Goal: Task Accomplishment & Management: Complete application form

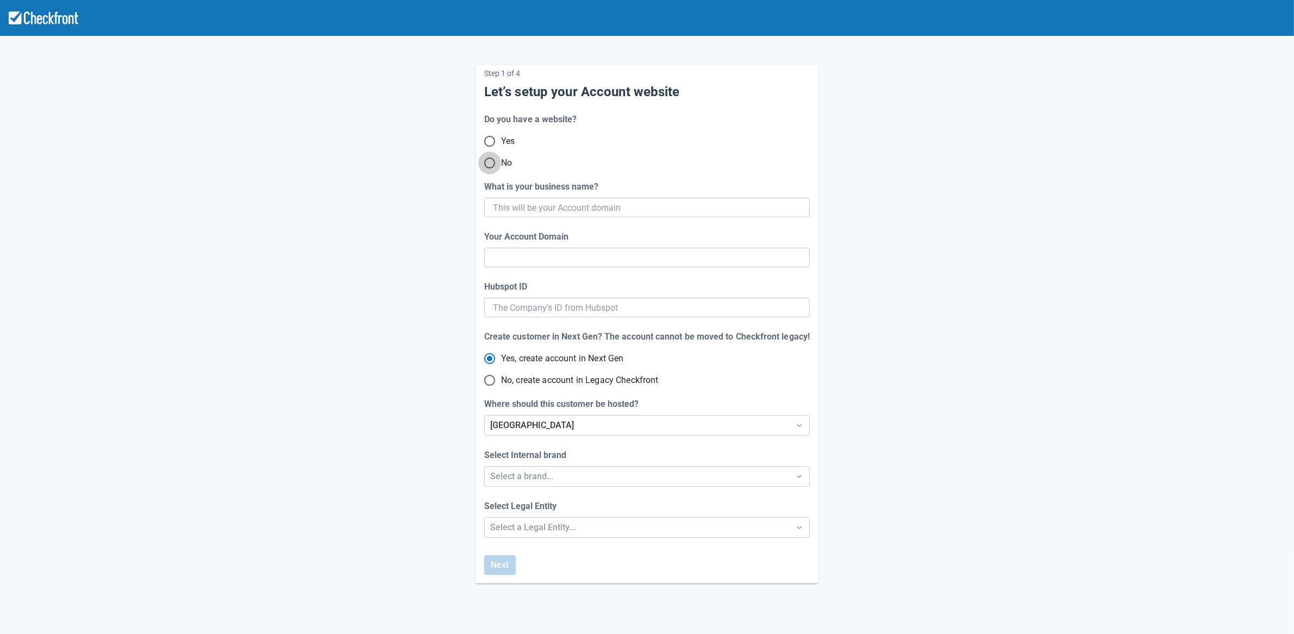
click at [491, 164] on input "No" at bounding box center [489, 163] width 23 height 23
radio input "true"
click at [612, 205] on input "What is your business name?" at bounding box center [646, 208] width 306 height 20
paste input "gpy-20250820t0900"
type input "gpy-20250820t0900"
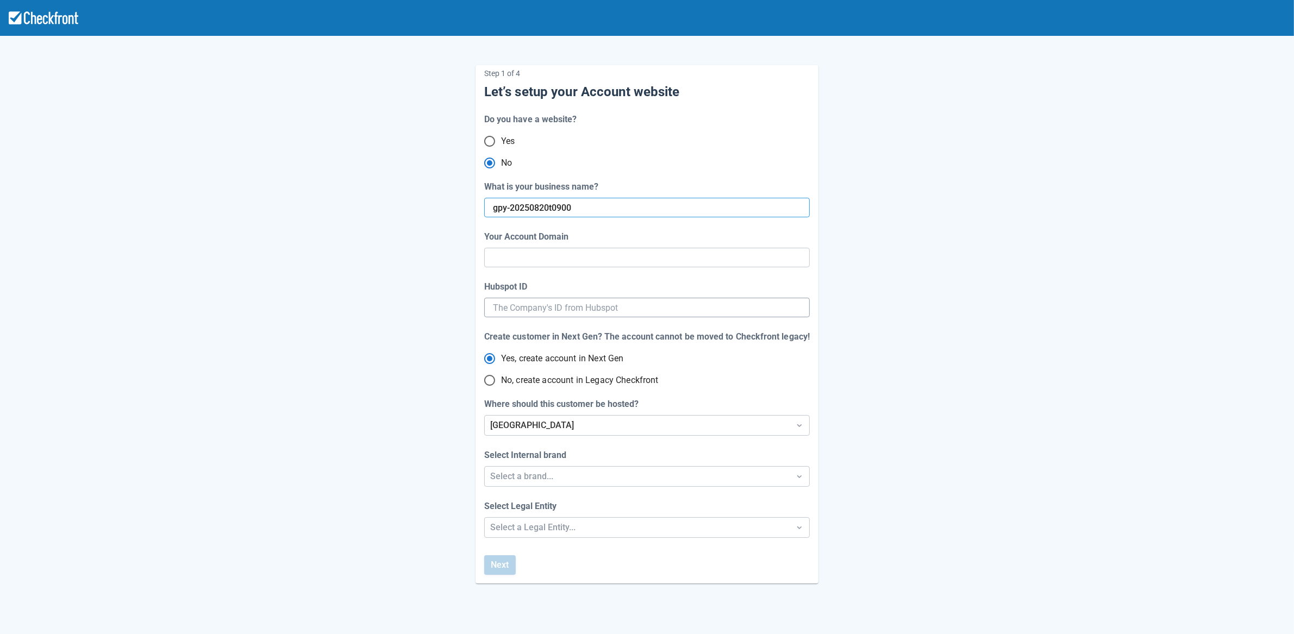
type input "gpy-20250820-t-0900"
radio input "true"
radio input "false"
type input "gpy-20250820t0900"
click at [566, 310] on input "Hubspot ID" at bounding box center [647, 308] width 308 height 20
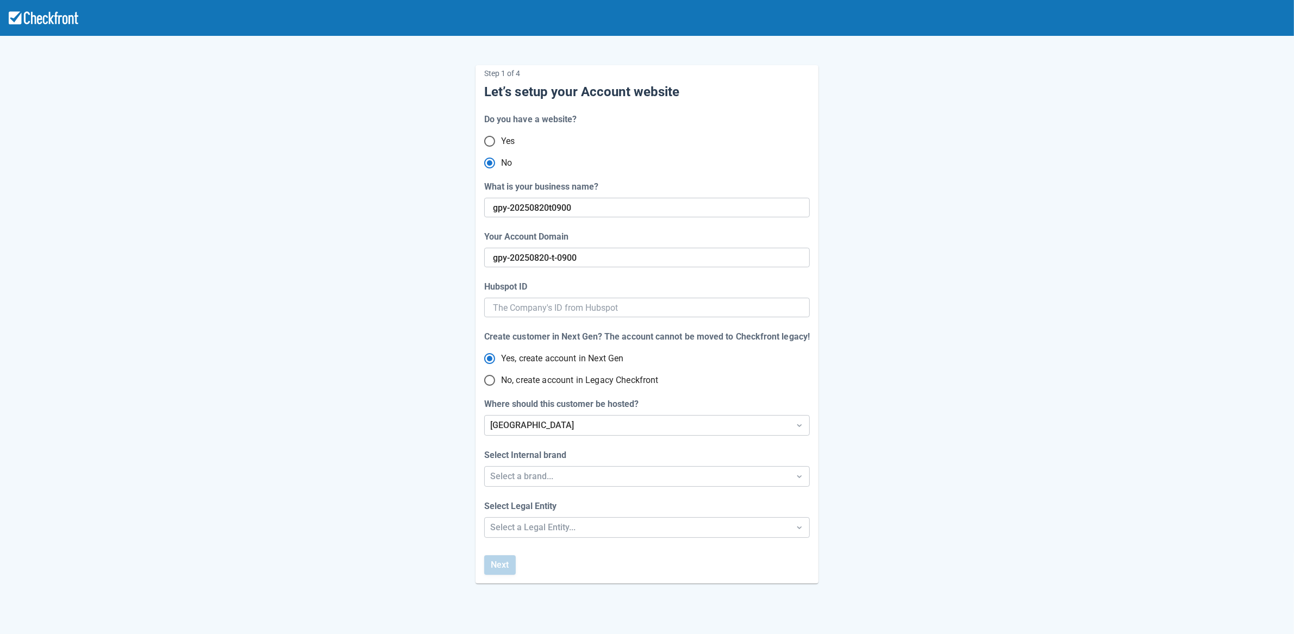
click at [532, 375] on span "No, create account in Legacy Checkfront" at bounding box center [580, 380] width 158 height 13
click at [501, 375] on input "No, create account in Legacy Checkfront" at bounding box center [489, 380] width 23 height 23
radio input "true"
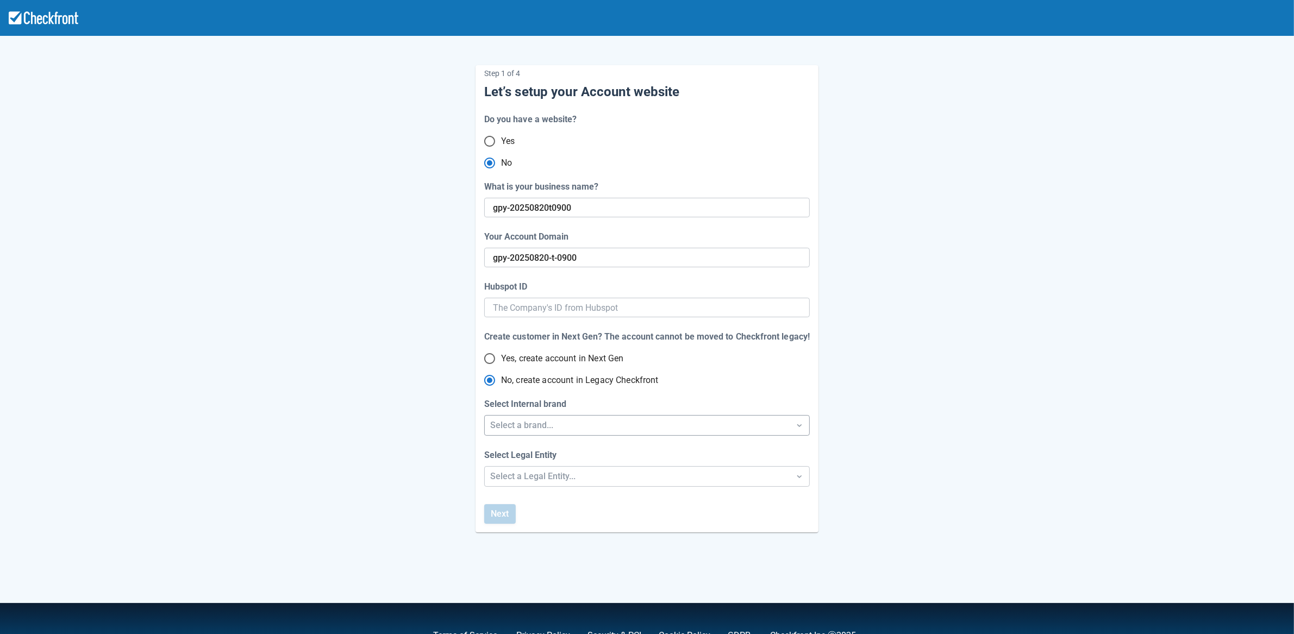
radio input "true"
click at [556, 427] on div "Select a brand..." at bounding box center [637, 425] width 294 height 13
click at [557, 450] on div "Checkfront" at bounding box center [647, 453] width 325 height 22
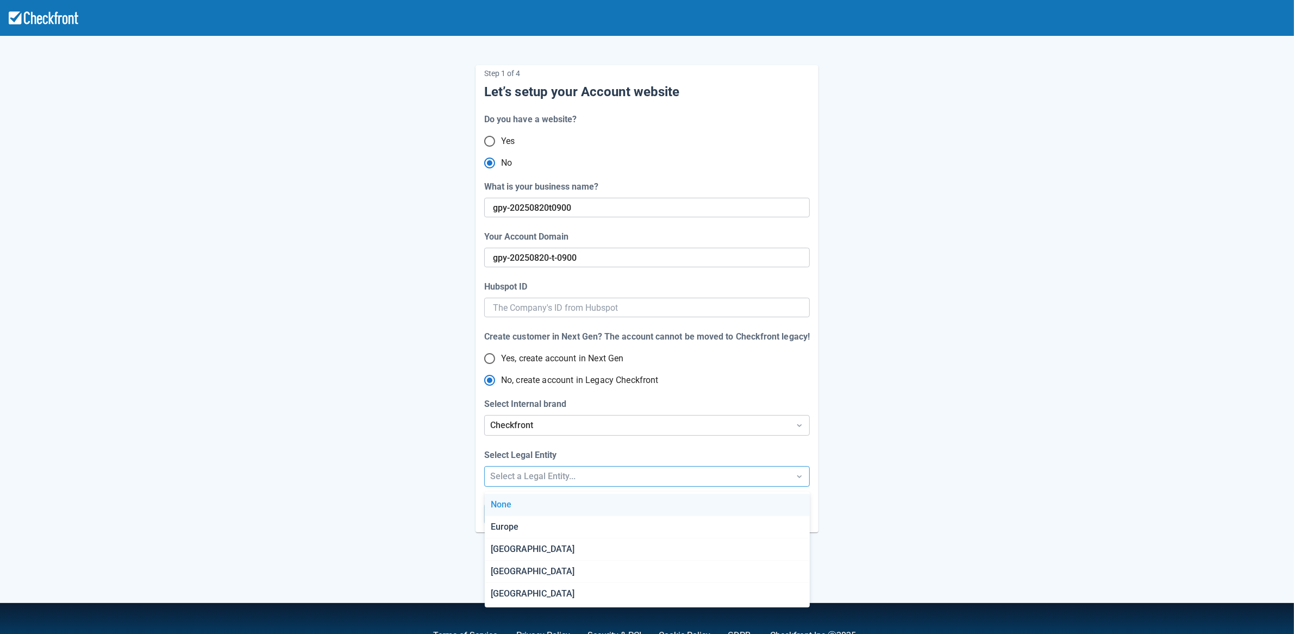
click at [553, 479] on div "Select a Legal Entity..." at bounding box center [637, 476] width 294 height 13
click at [528, 543] on div "[GEOGRAPHIC_DATA]" at bounding box center [647, 549] width 325 height 22
radio input "false"
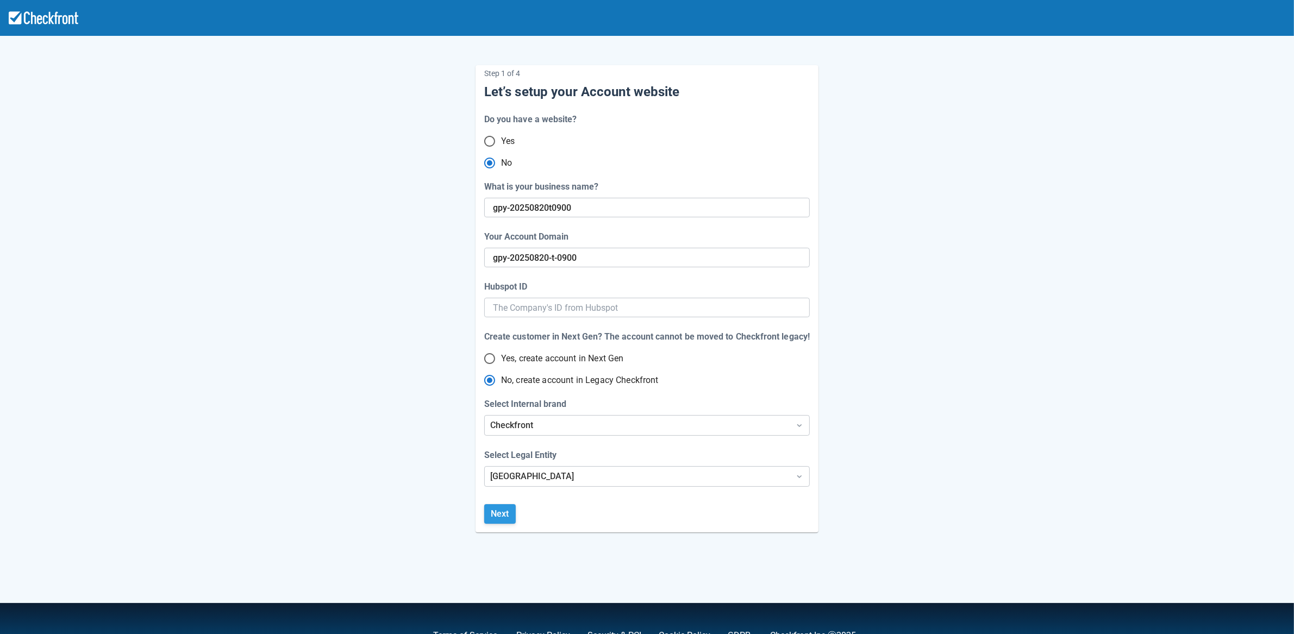
click at [504, 513] on button "Next" at bounding box center [500, 514] width 32 height 20
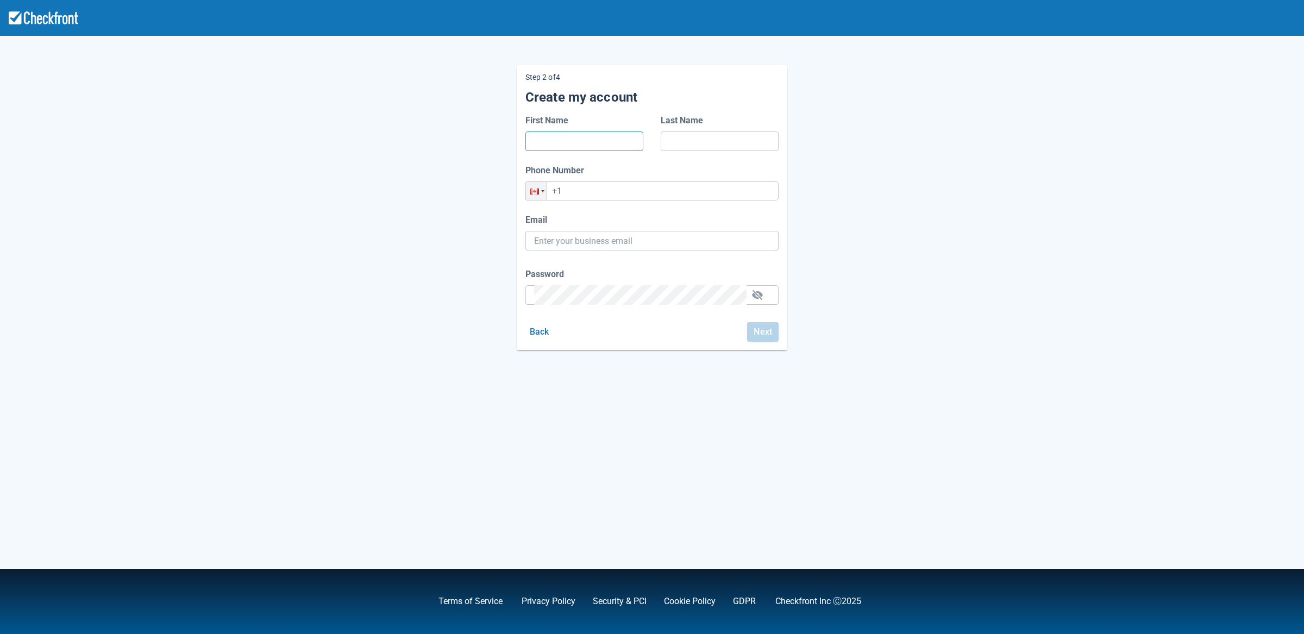
click at [582, 143] on input "First Name" at bounding box center [584, 141] width 101 height 20
type input "d"
click at [719, 146] on input "Last Name" at bounding box center [719, 141] width 101 height 20
type input "d"
click at [651, 197] on input "+1" at bounding box center [651, 190] width 253 height 19
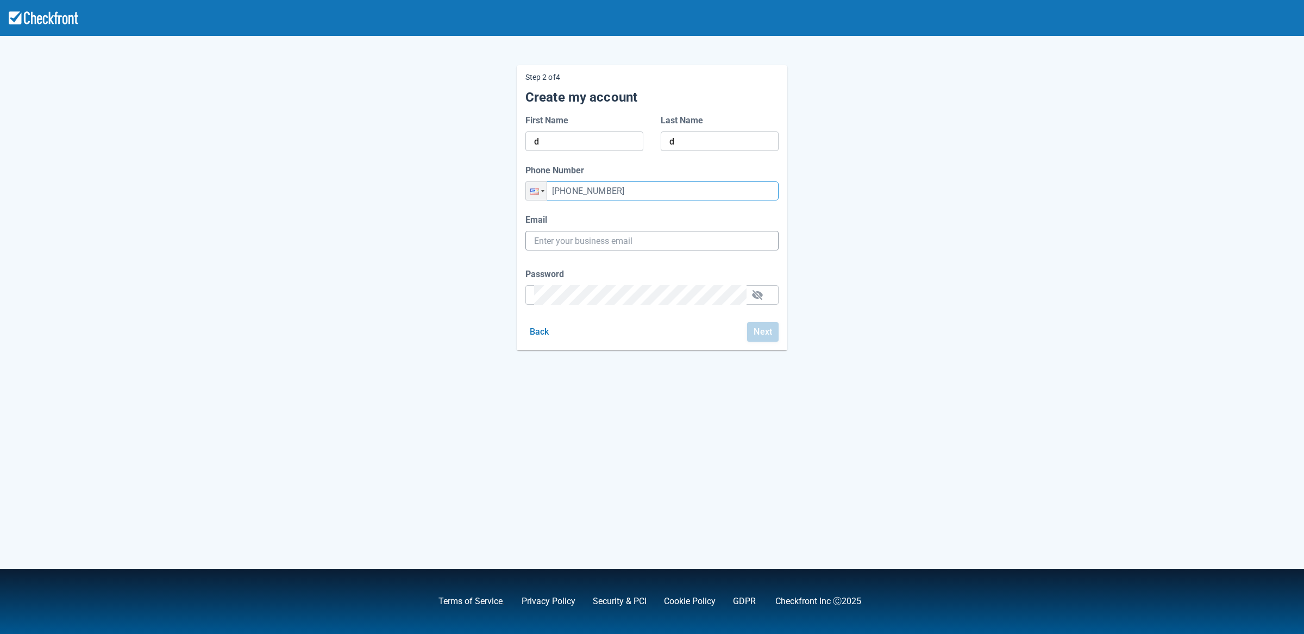
type input "+1 (456) 243-6436"
click at [636, 241] on input "Email" at bounding box center [652, 241] width 236 height 20
paste input "gpy-20250820t0900@email.ghostinspector.com"
type input "gpy-20250820t0900@email.ghostinspector.com"
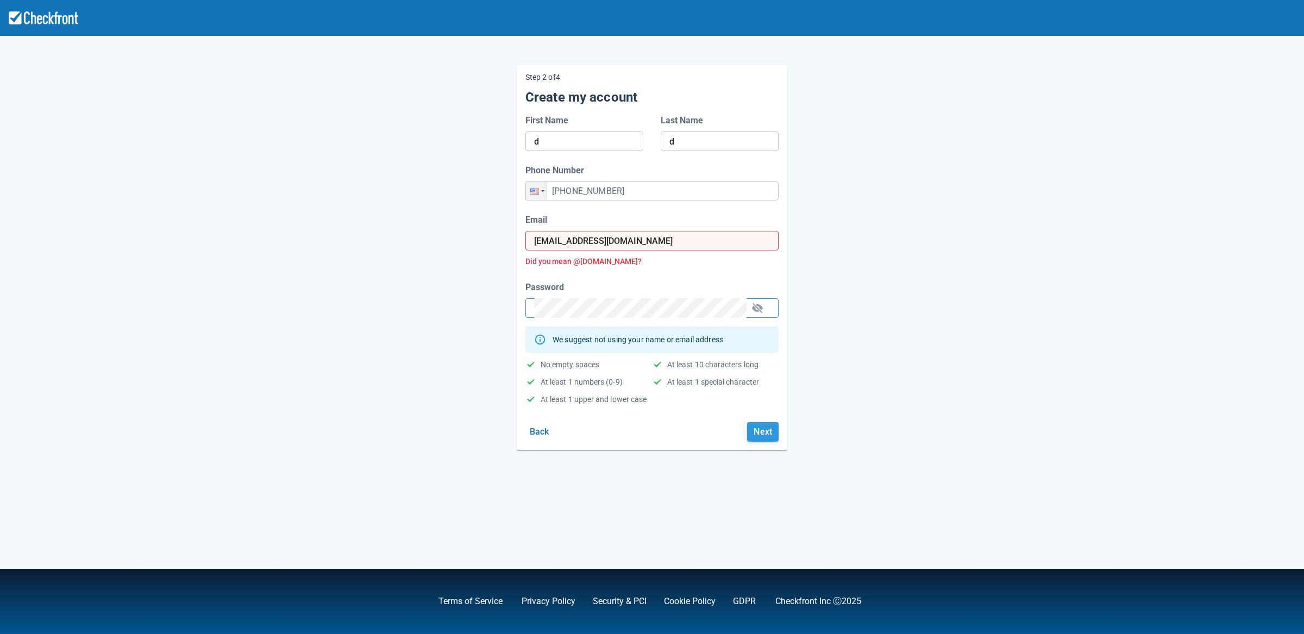
click at [761, 433] on button "Next" at bounding box center [763, 432] width 32 height 20
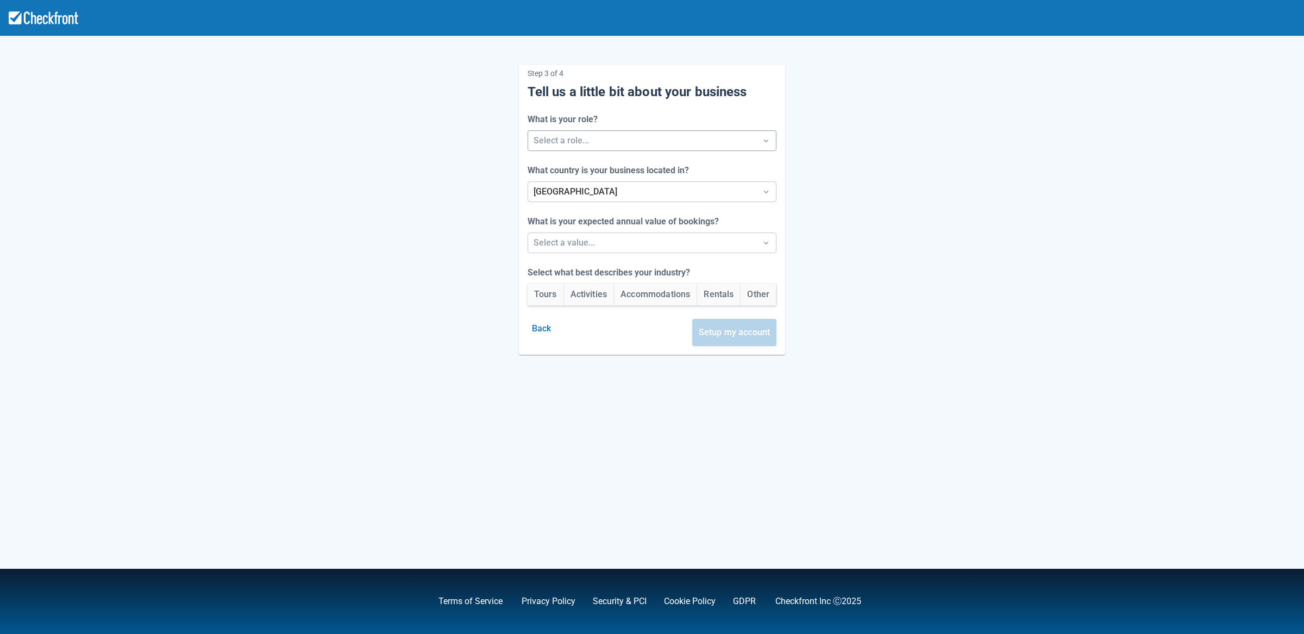
click at [582, 133] on div at bounding box center [643, 140] width 218 height 15
click at [576, 169] on div "Owner/Manager" at bounding box center [652, 169] width 255 height 22
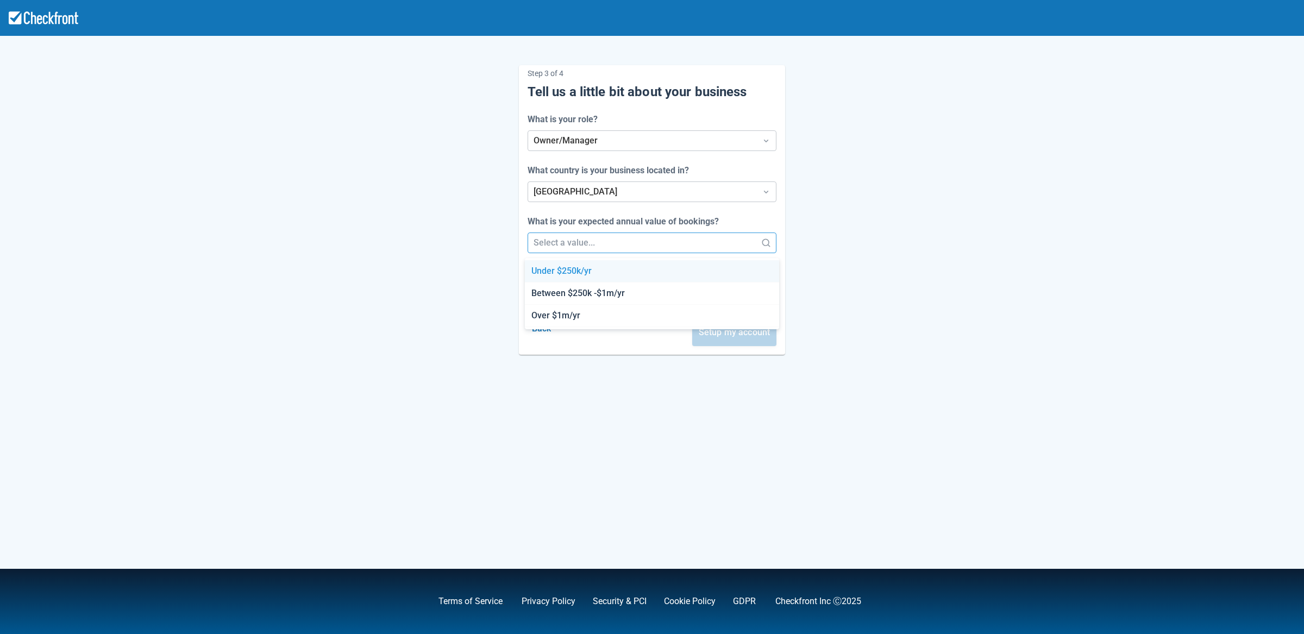
click at [556, 242] on div at bounding box center [643, 242] width 218 height 15
click at [552, 290] on div "Between $250k -$1m/yr" at bounding box center [652, 294] width 255 height 22
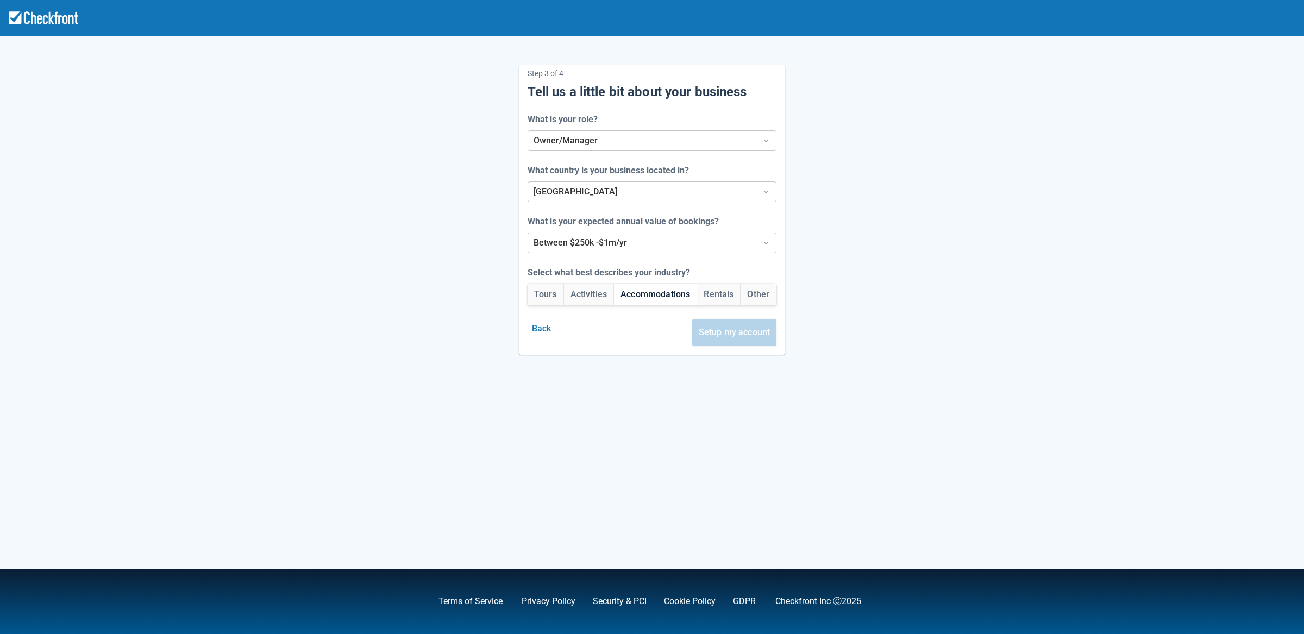
click at [645, 297] on button "Accommodations" at bounding box center [655, 295] width 83 height 22
click at [757, 339] on button "Setup my account" at bounding box center [734, 332] width 85 height 27
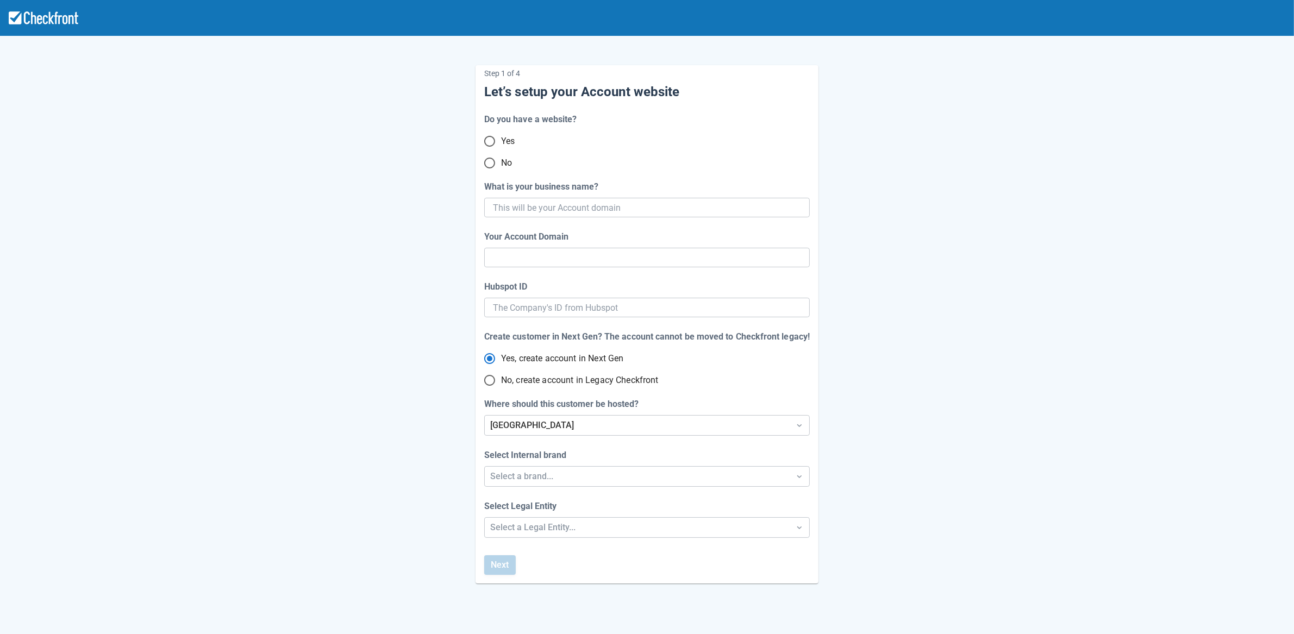
click at [486, 166] on input "No" at bounding box center [489, 163] width 23 height 23
radio input "true"
click at [554, 204] on input "What is your business name?" at bounding box center [646, 208] width 306 height 20
paste input "gpy-20250820t0910"
type input "gpy-20250820t0910"
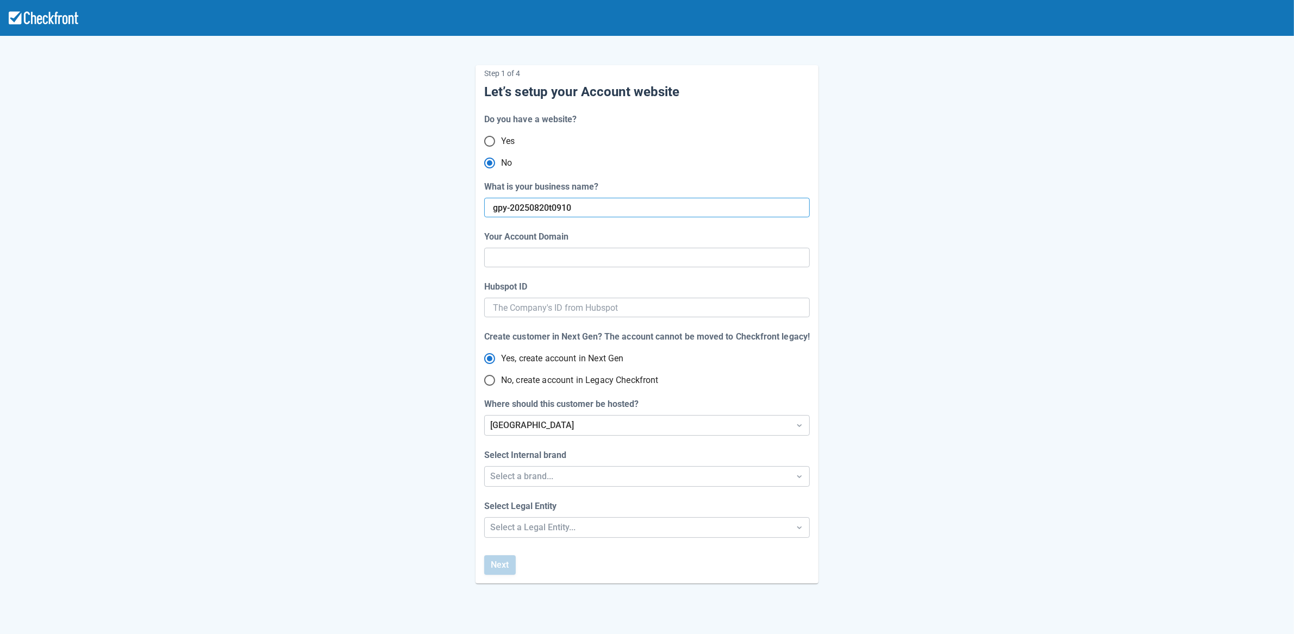
type input "gpy-20250820-t-0910"
radio input "true"
radio input "false"
type input "gpy-20250820t0910"
click at [530, 381] on span "No, create account in Legacy Checkfront" at bounding box center [580, 380] width 158 height 13
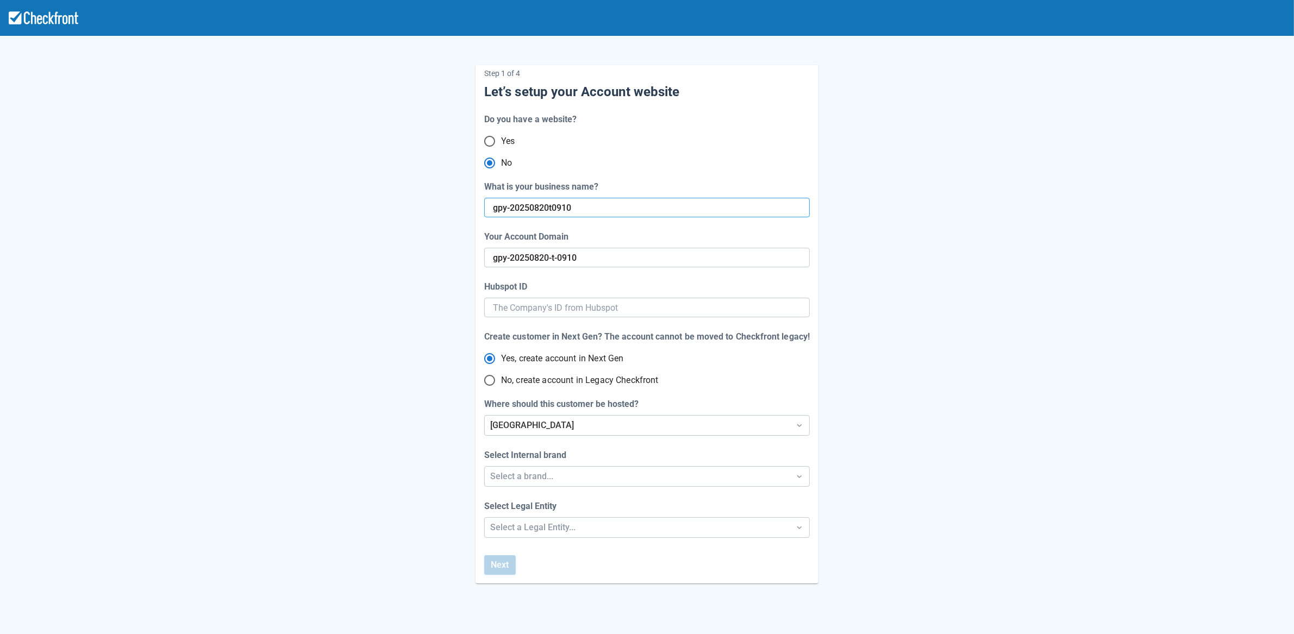
click at [501, 381] on input "No, create account in Legacy Checkfront" at bounding box center [489, 380] width 23 height 23
radio input "true"
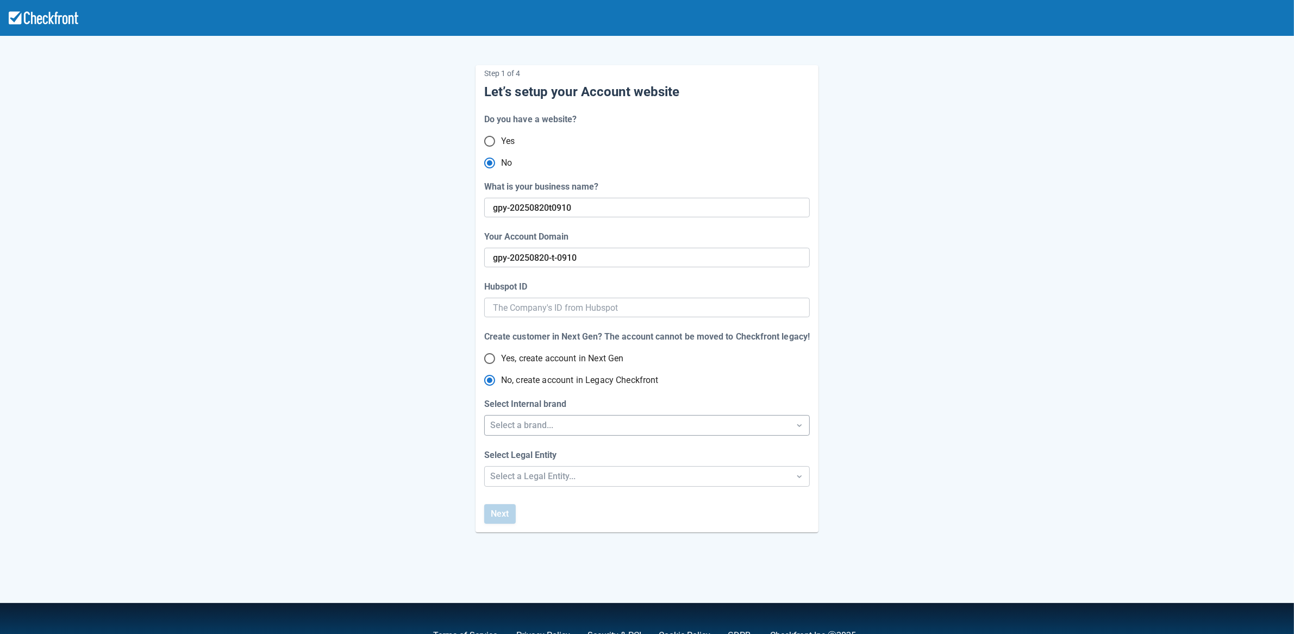
radio input "true"
click at [519, 424] on div "Select a brand..." at bounding box center [637, 425] width 294 height 13
click at [531, 445] on div "Checkfront" at bounding box center [647, 453] width 325 height 22
click at [531, 478] on div "Select a Legal Entity..." at bounding box center [637, 476] width 294 height 13
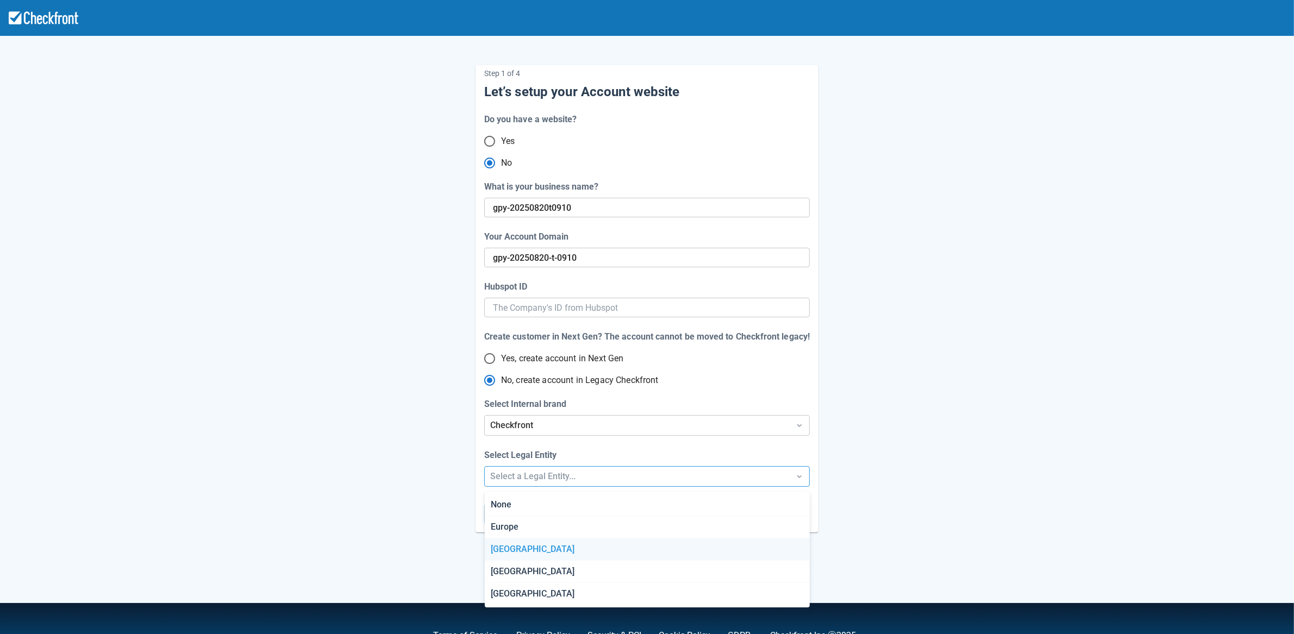
click at [529, 545] on div "[GEOGRAPHIC_DATA]" at bounding box center [647, 549] width 325 height 22
radio input "false"
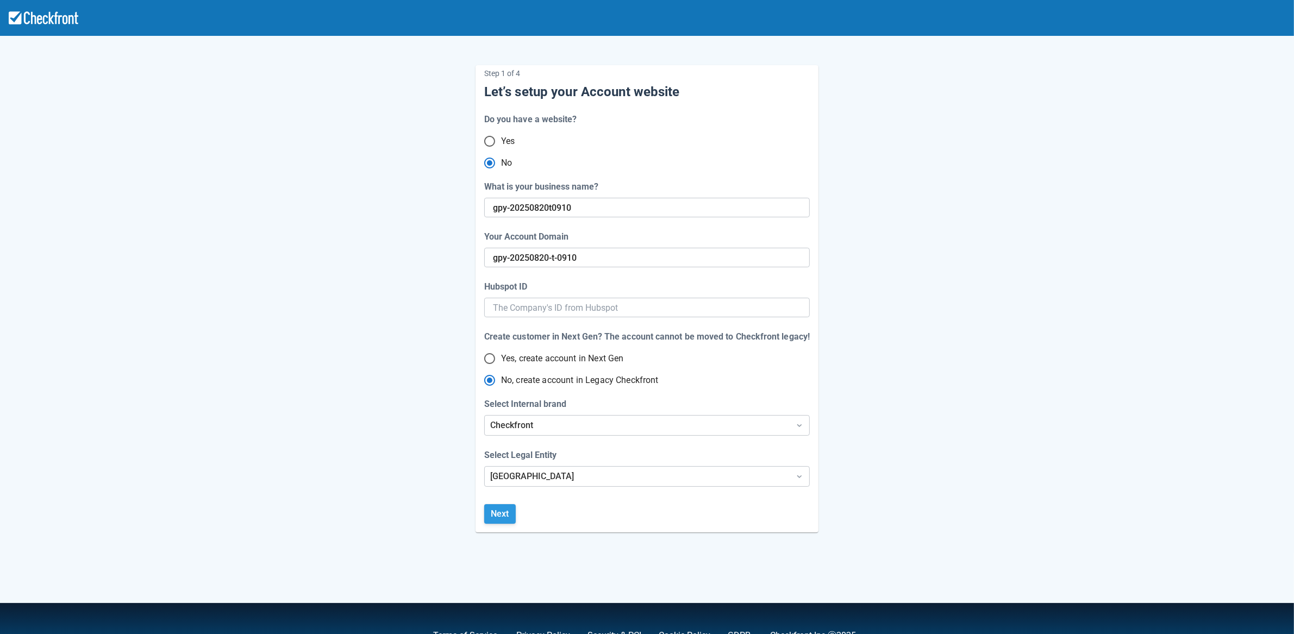
click at [508, 518] on button "Next" at bounding box center [500, 514] width 32 height 20
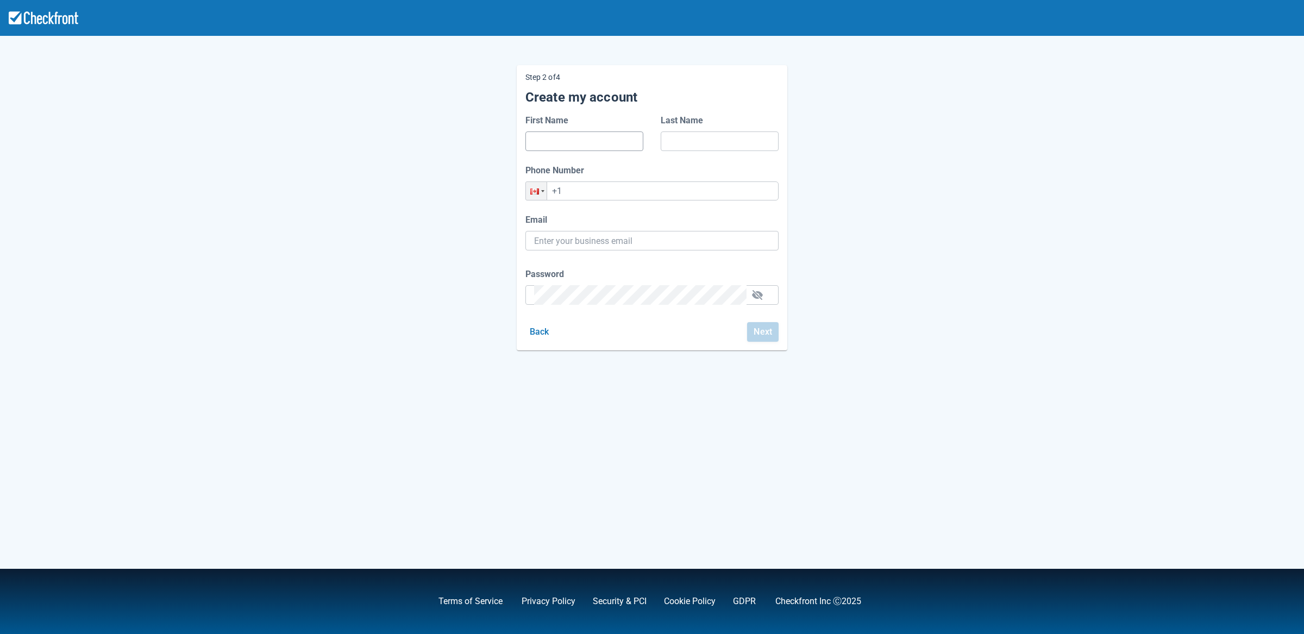
click at [595, 141] on input "First Name" at bounding box center [584, 141] width 101 height 20
type input "d"
click at [707, 135] on input "Last Name" at bounding box center [719, 141] width 101 height 20
type input "d"
click at [662, 196] on input "+1" at bounding box center [651, 190] width 253 height 19
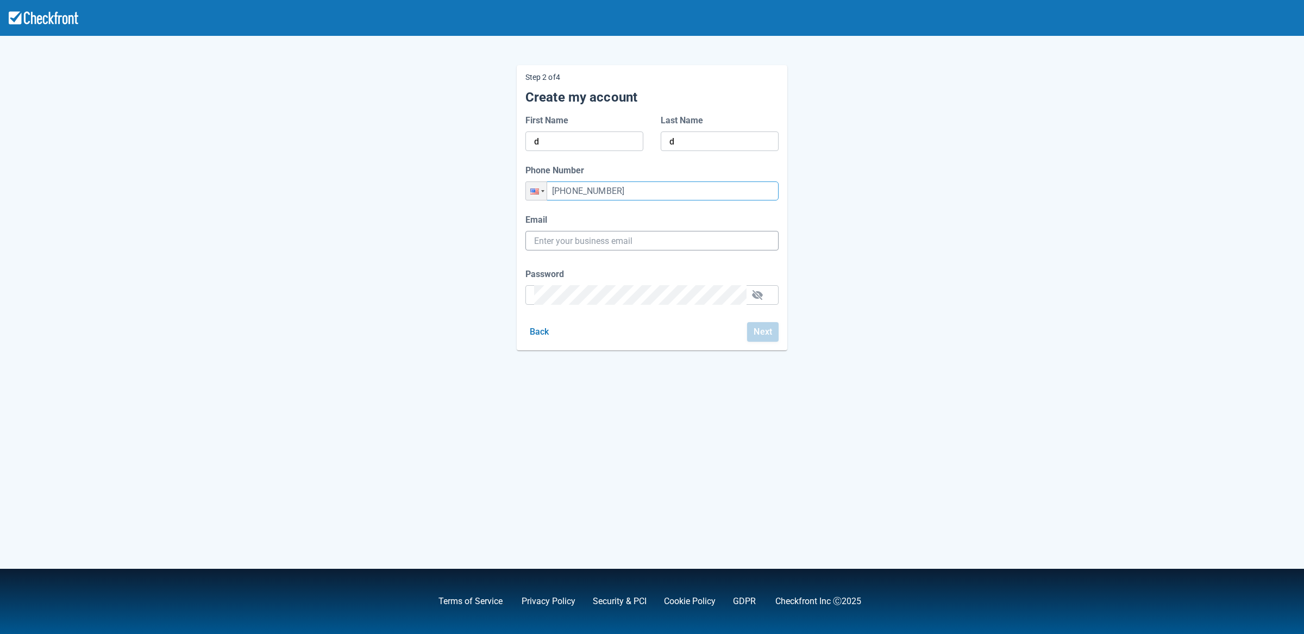
type input "[PHONE_NUMBER]"
click at [640, 244] on input "Email" at bounding box center [652, 241] width 236 height 20
paste input "[EMAIL_ADDRESS][DOMAIN_NAME]"
type input "[EMAIL_ADDRESS][DOMAIN_NAME]"
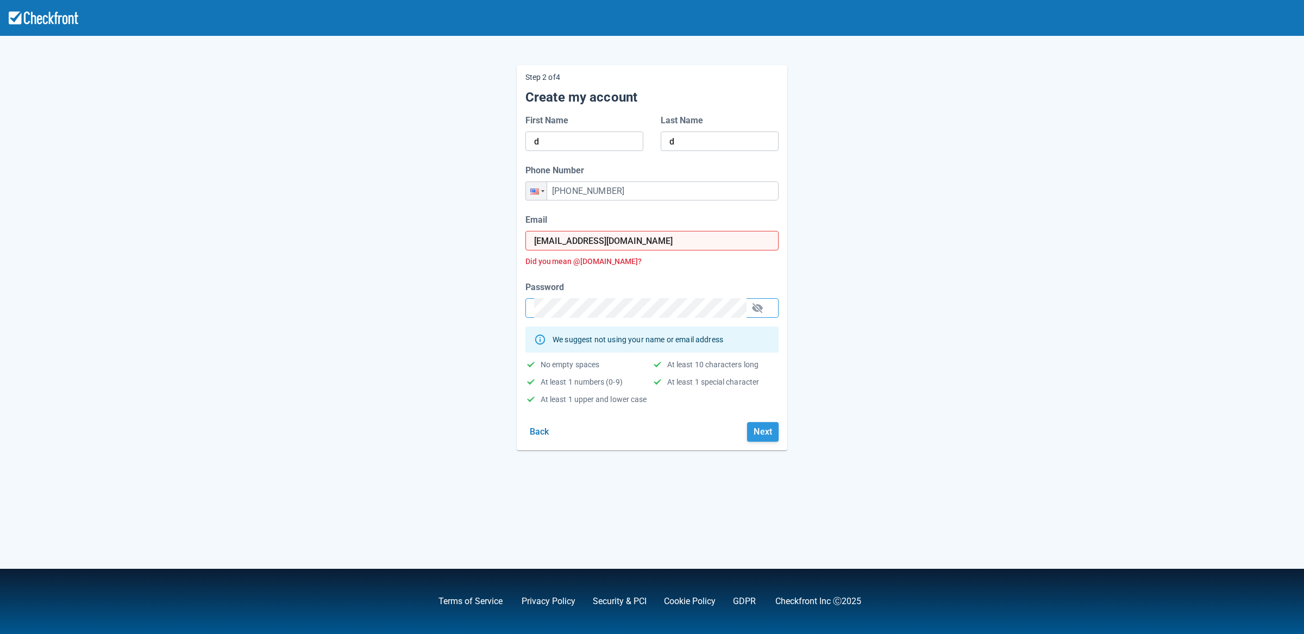
click at [757, 440] on button "Next" at bounding box center [763, 432] width 32 height 20
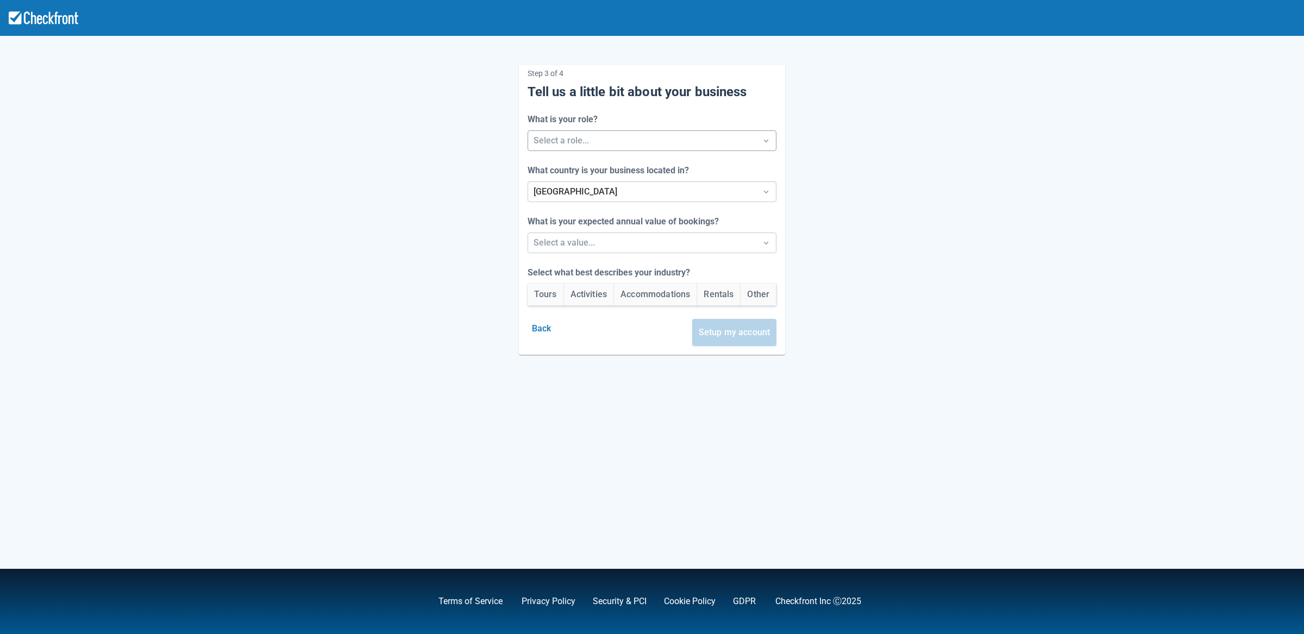
click at [586, 144] on div at bounding box center [643, 140] width 218 height 15
click at [577, 234] on div "Reseller" at bounding box center [652, 235] width 255 height 22
click at [575, 236] on div at bounding box center [643, 242] width 218 height 15
click at [567, 296] on div "Between $250k -$1m/yr" at bounding box center [652, 294] width 255 height 22
click at [592, 293] on button "Activities" at bounding box center [589, 295] width 50 height 22
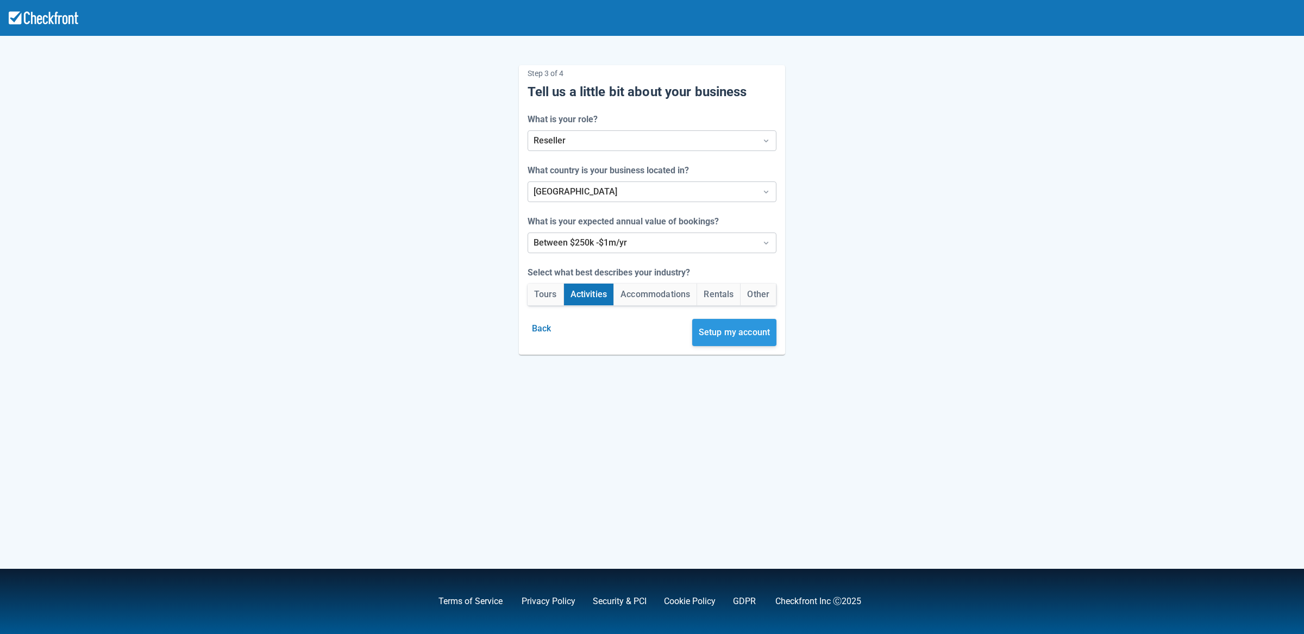
click at [730, 330] on button "Setup my account" at bounding box center [734, 332] width 85 height 27
